Goal: Task Accomplishment & Management: Manage account settings

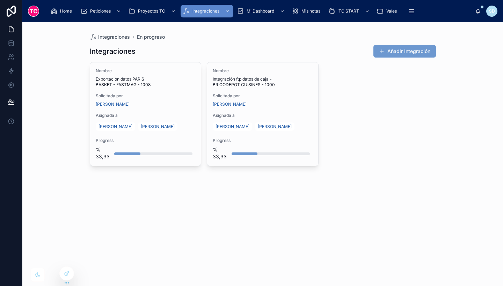
click at [315, 193] on div "Integraciones En progreso Integraciones Añadir Integración Nombre Exportación d…" at bounding box center [262, 154] width 480 height 264
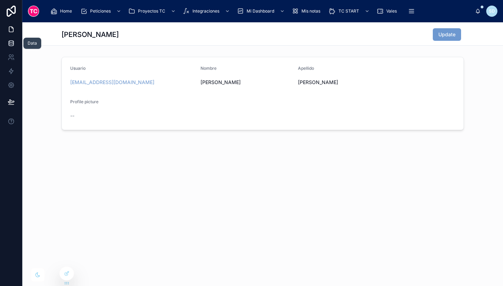
click at [17, 43] on link at bounding box center [11, 43] width 22 height 14
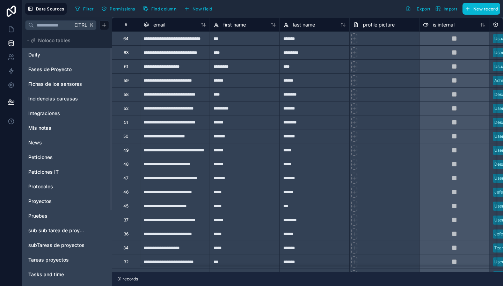
scroll to position [17, 0]
click at [54, 98] on span "Incidencias carcasas" at bounding box center [53, 99] width 50 height 7
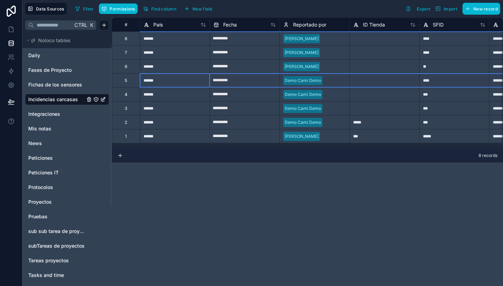
click at [127, 82] on div "5" at bounding box center [126, 81] width 2 height 6
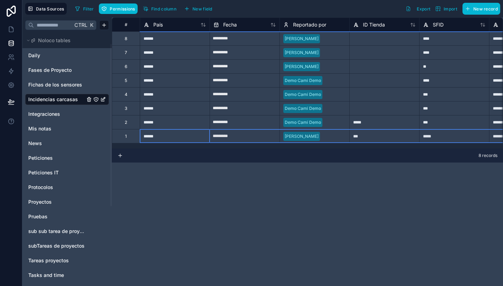
click at [126, 137] on div "1" at bounding box center [126, 137] width 2 height 6
click at [146, 168] on div "Delete row" at bounding box center [145, 166] width 36 height 8
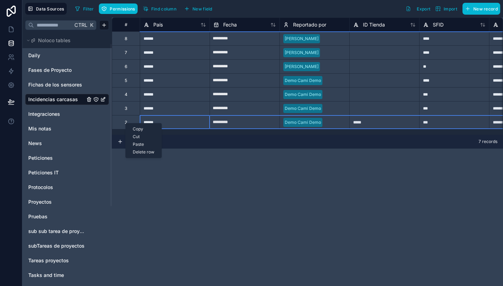
click at [142, 152] on div "Delete row" at bounding box center [144, 152] width 36 height 8
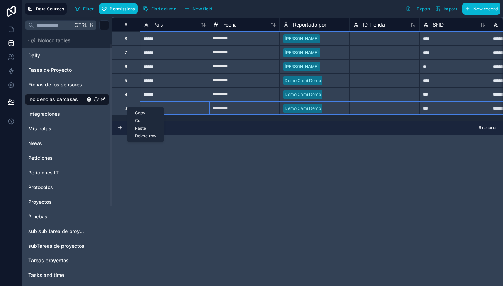
click at [142, 135] on div "Delete row" at bounding box center [146, 136] width 36 height 8
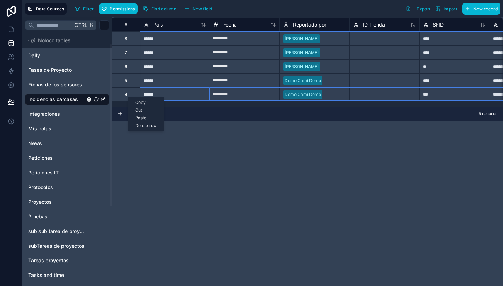
click at [146, 124] on div "Delete row" at bounding box center [146, 126] width 36 height 8
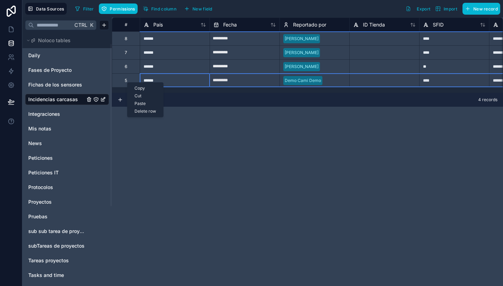
click at [143, 109] on div "Delete row" at bounding box center [145, 111] width 36 height 8
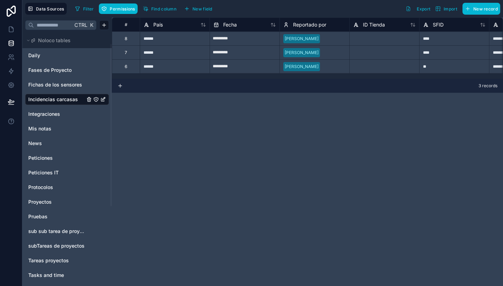
click at [317, 112] on div "**********" at bounding box center [307, 151] width 391 height 269
click at [321, 116] on div "**********" at bounding box center [307, 151] width 391 height 269
